Goal: Task Accomplishment & Management: Manage account settings

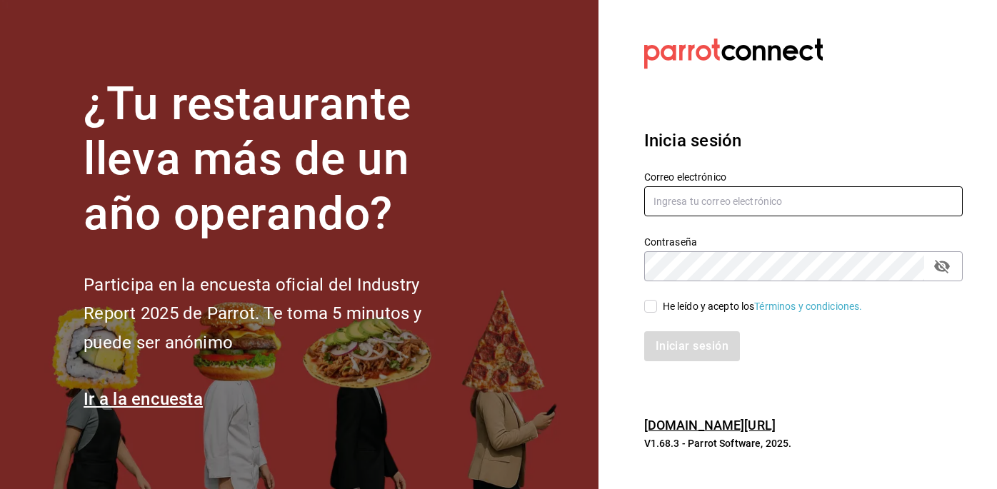
click at [750, 186] on input "text" at bounding box center [803, 201] width 318 height 30
type input "O"
click at [699, 198] on input "text" at bounding box center [803, 201] width 318 height 30
type input "E"
type input "[EMAIL_ADDRESS][DOMAIN_NAME]"
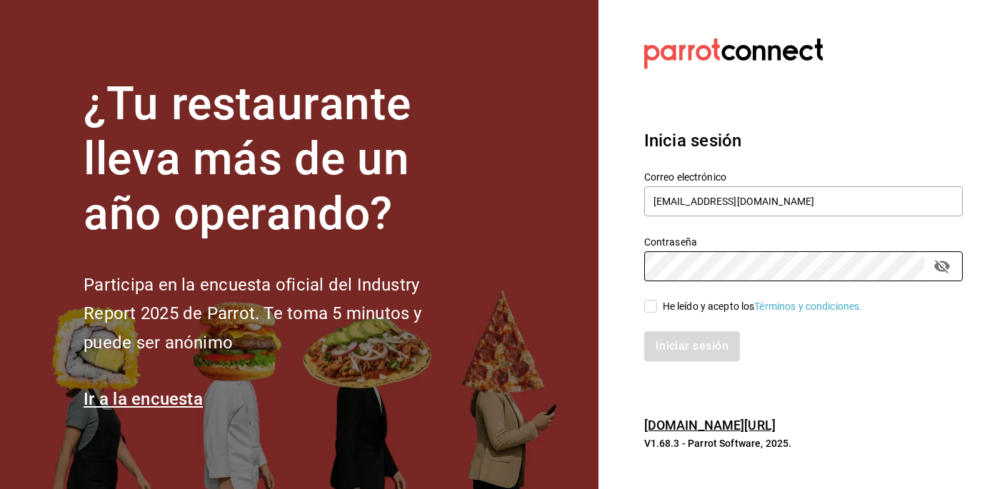
click at [650, 308] on input "He leído y acepto los Términos y condiciones." at bounding box center [650, 306] width 13 height 13
checkbox input "true"
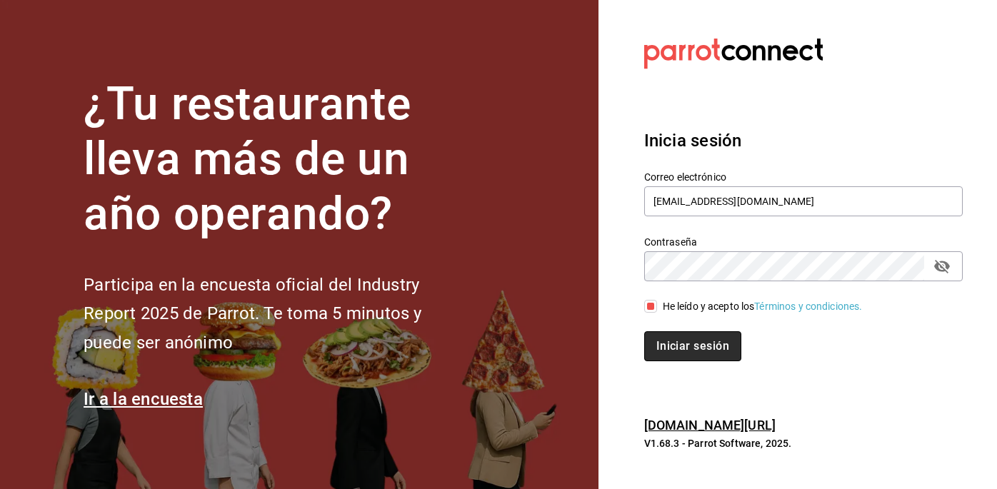
click at [704, 358] on button "Iniciar sesión" at bounding box center [692, 346] width 97 height 30
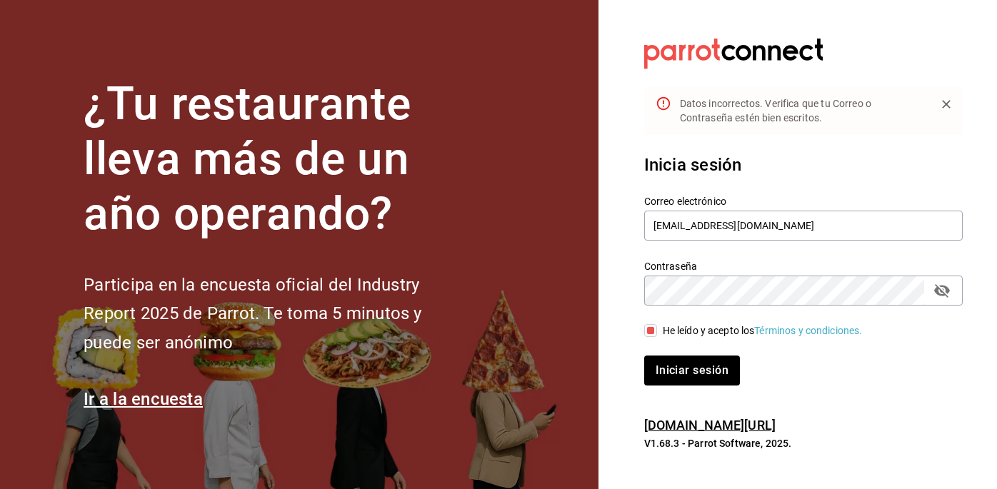
click at [951, 292] on button "passwordField" at bounding box center [942, 290] width 24 height 24
click at [721, 368] on button "Iniciar sesión" at bounding box center [692, 371] width 97 height 30
click at [667, 226] on input "[EMAIL_ADDRESS][DOMAIN_NAME]" at bounding box center [803, 226] width 318 height 30
click at [947, 291] on icon "passwordField" at bounding box center [942, 291] width 16 height 14
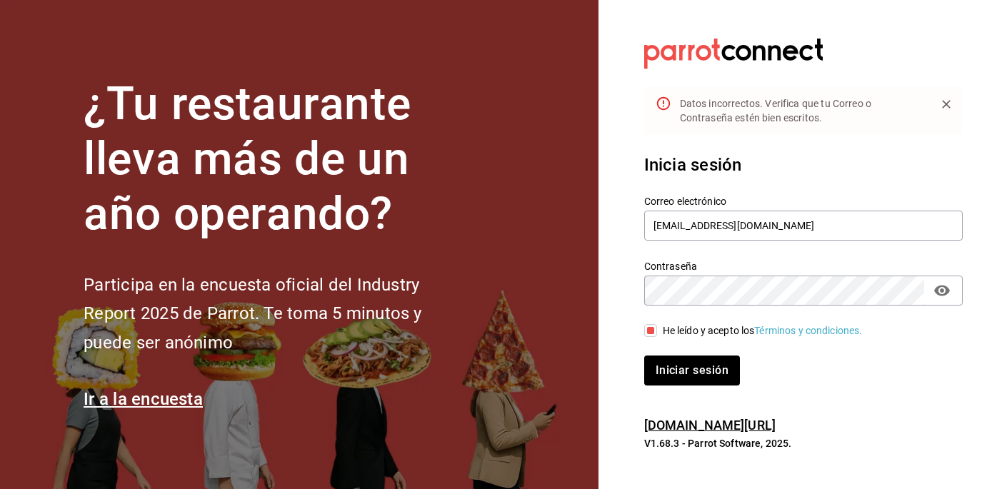
click at [865, 305] on div "Contraseña" at bounding box center [803, 291] width 318 height 30
click at [946, 293] on icon "passwordField" at bounding box center [942, 291] width 16 height 11
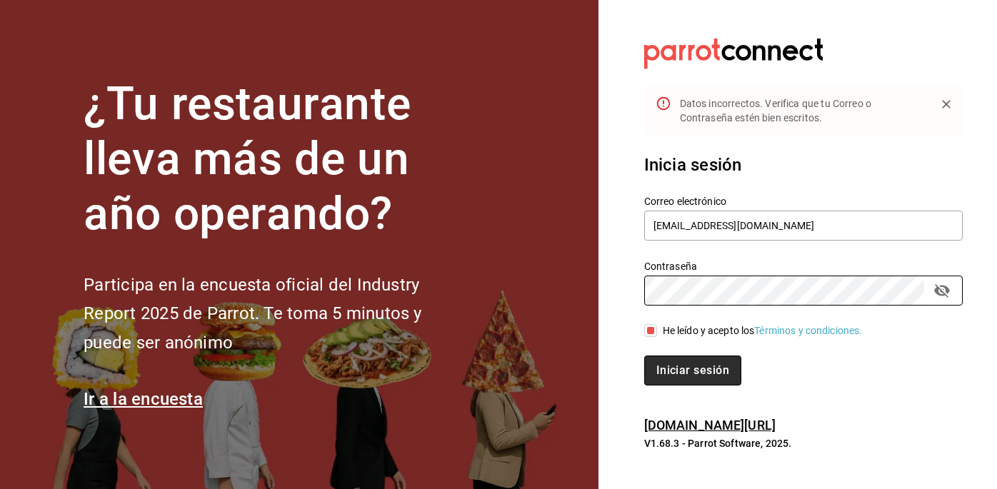
click at [722, 361] on button "Iniciar sesión" at bounding box center [692, 371] width 97 height 30
click at [947, 293] on icon "passwordField" at bounding box center [942, 291] width 16 height 14
click at [711, 366] on button "Iniciar sesión" at bounding box center [692, 371] width 97 height 30
click at [708, 369] on button "Iniciar sesión" at bounding box center [692, 371] width 97 height 30
